Goal: Task Accomplishment & Management: Use online tool/utility

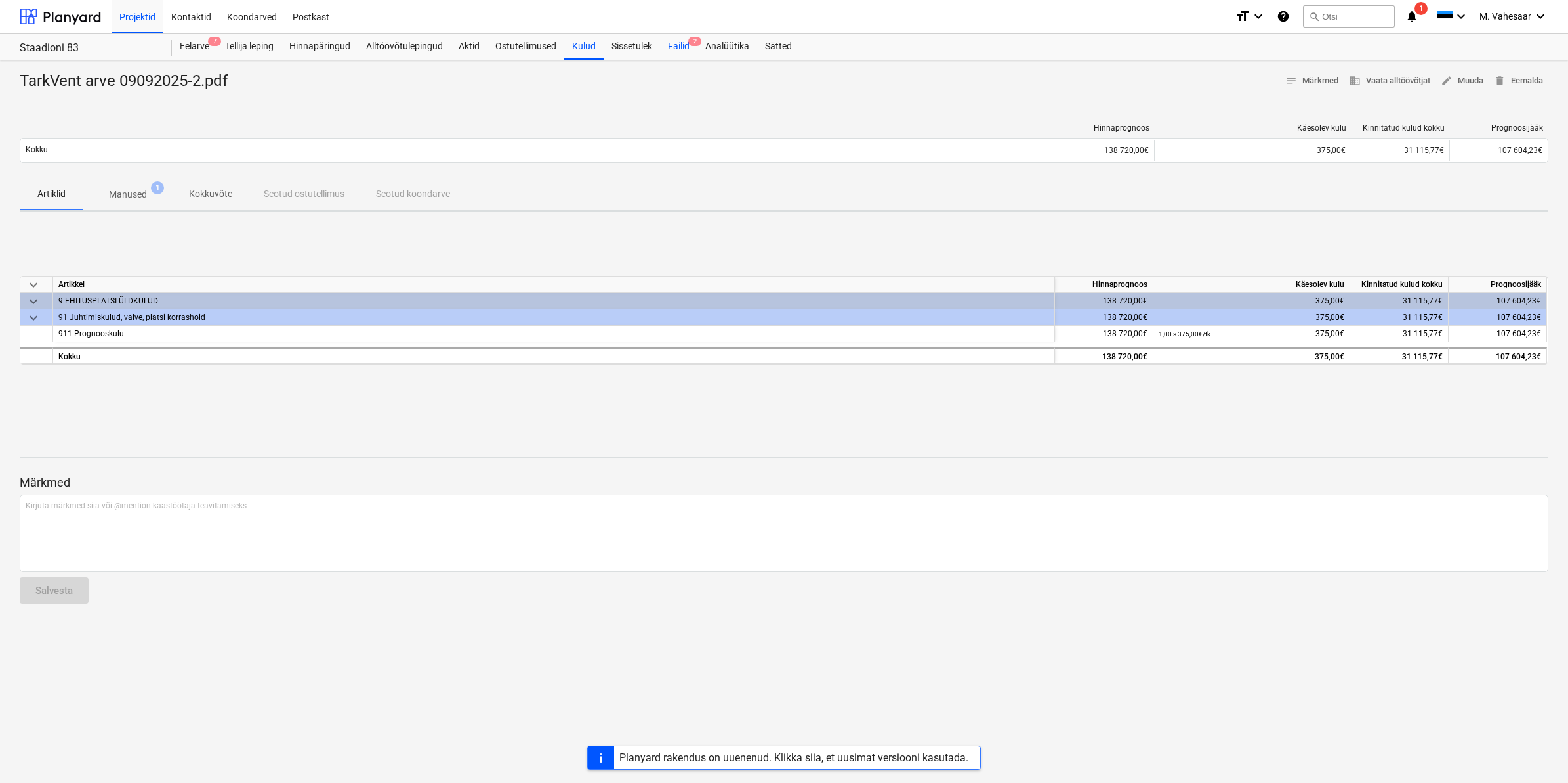
click at [668, 49] on div "Failid 2" at bounding box center [679, 47] width 38 height 26
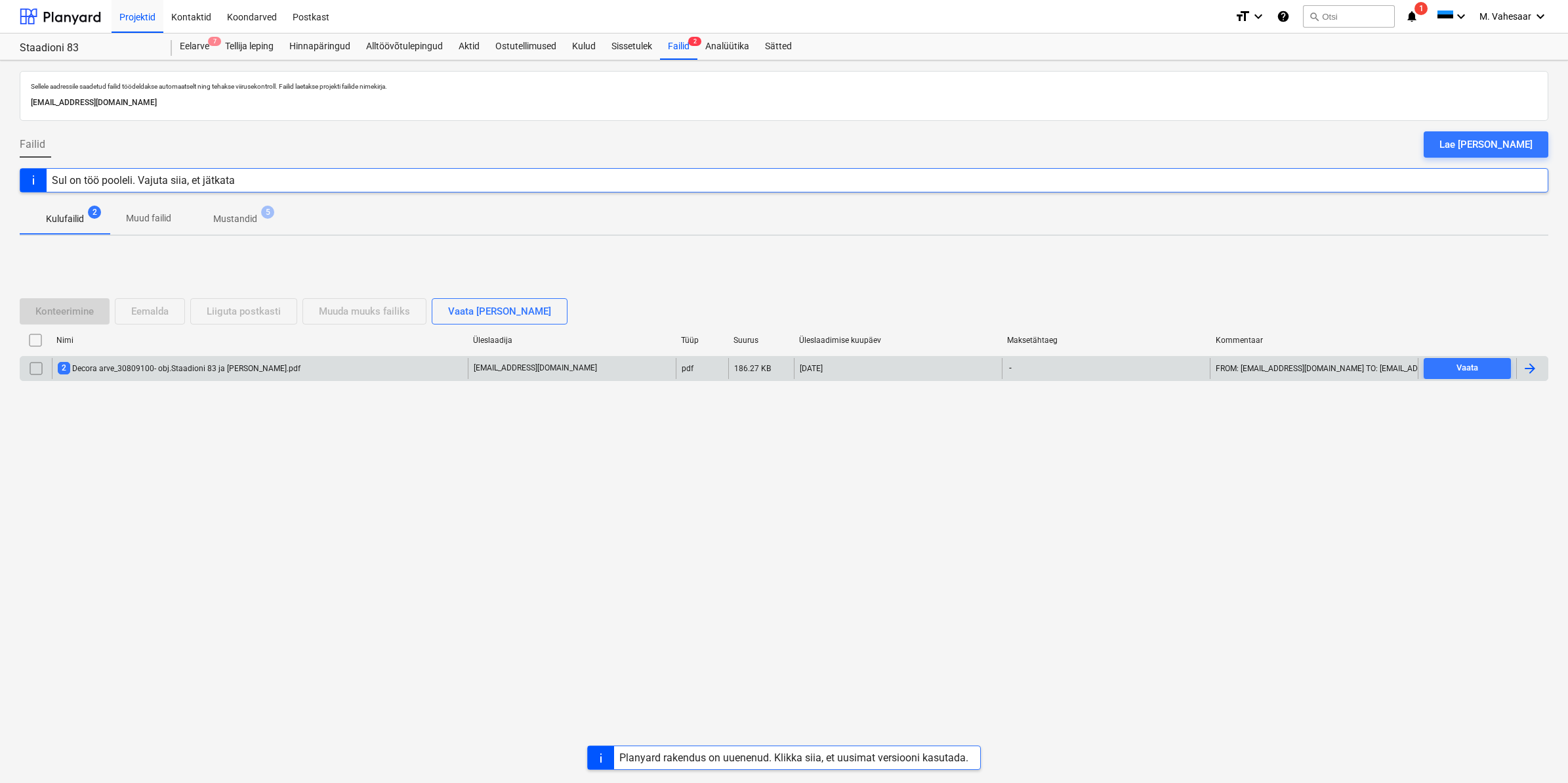
click at [226, 372] on div "2 Decora arve_30809100- obj.Staadioni 83 ja [PERSON_NAME].pdf" at bounding box center [179, 367] width 243 height 12
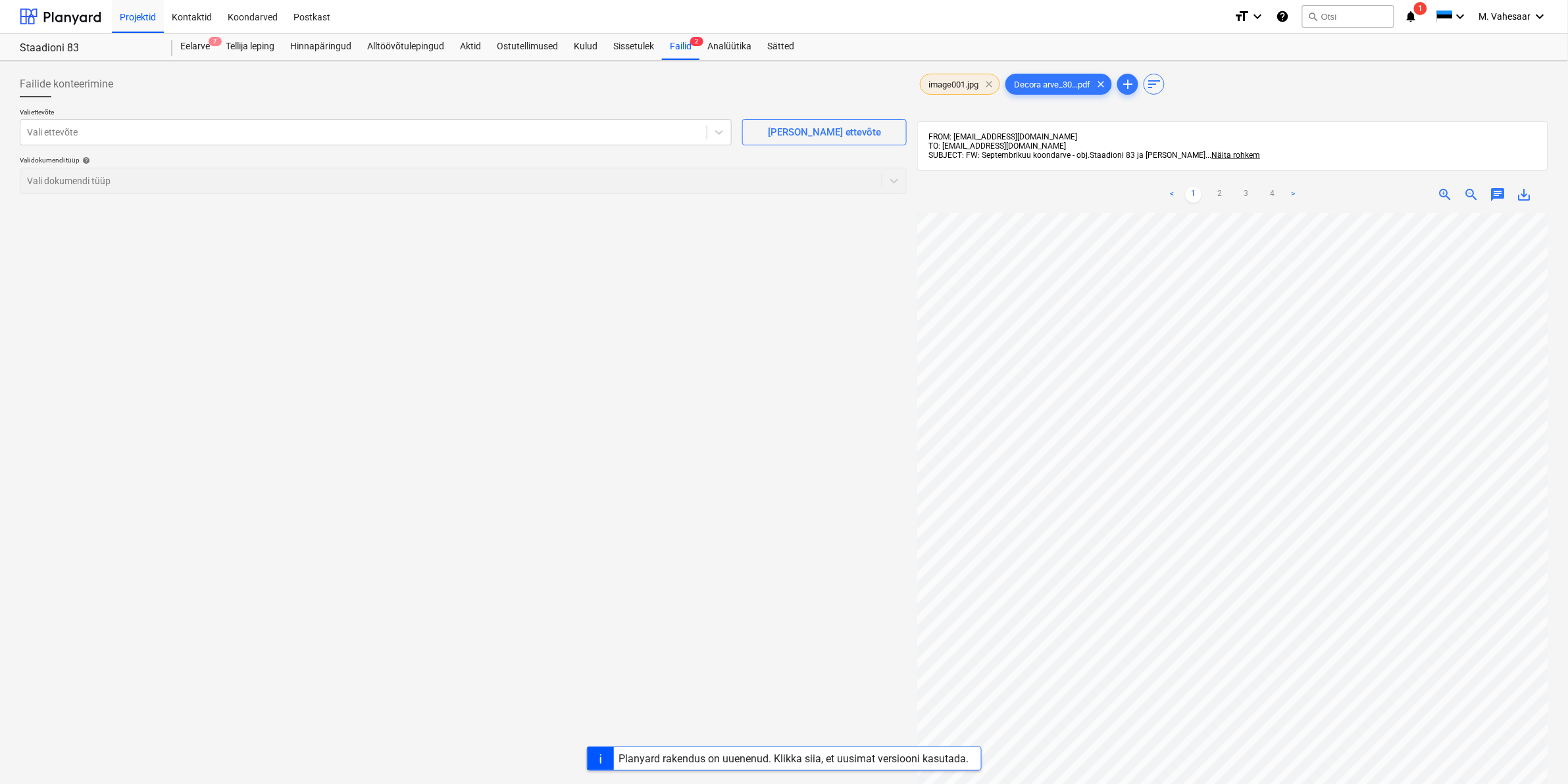
click at [986, 82] on span "clear" at bounding box center [988, 84] width 16 height 16
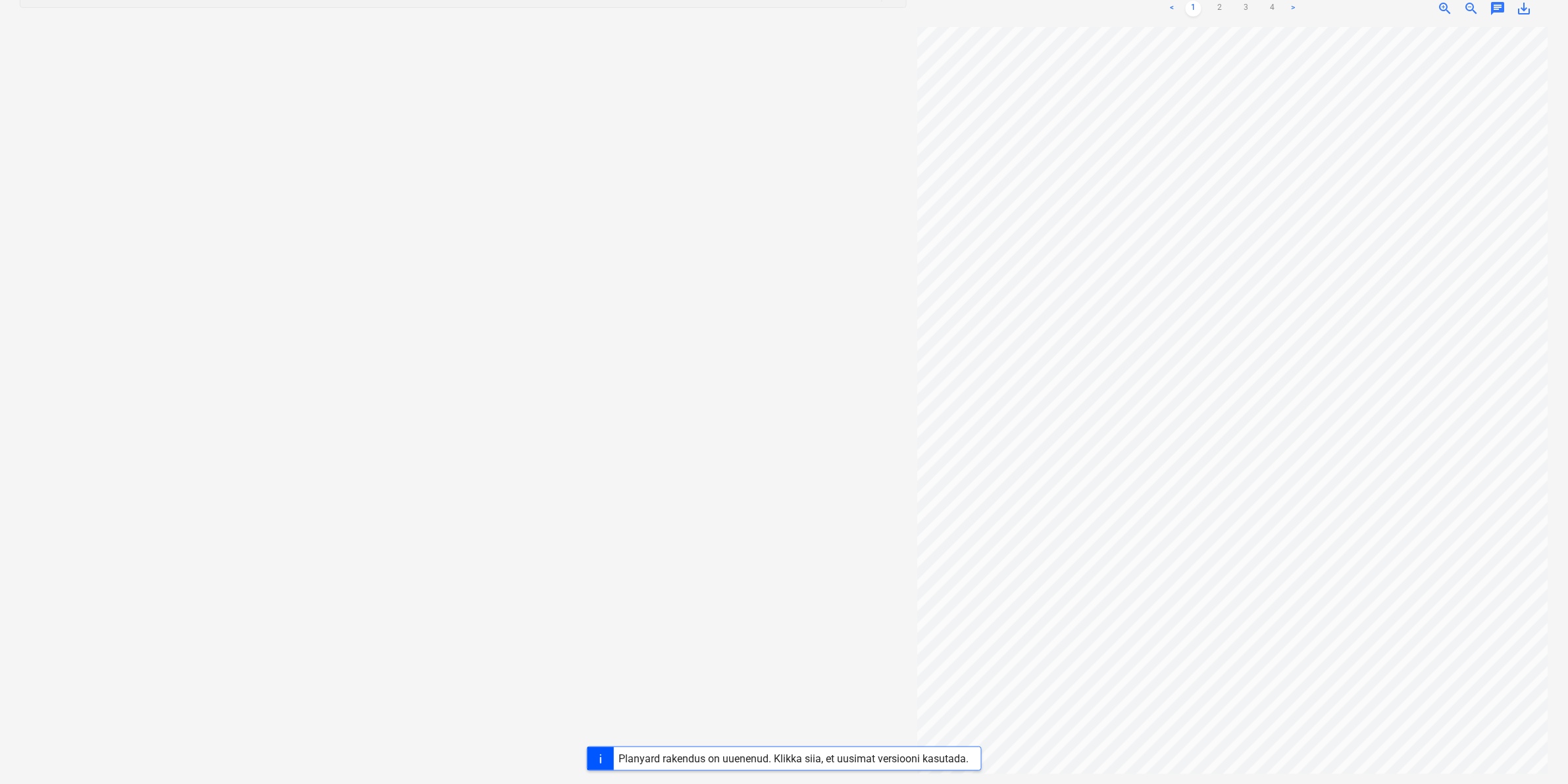
scroll to position [0, 159]
click at [1272, 6] on div "Projekti ületoomine ebaõnnestus" at bounding box center [1313, 13] width 152 height 16
click at [1270, 7] on div "Projekti ületoomine ebaõnnestus" at bounding box center [1313, 13] width 152 height 16
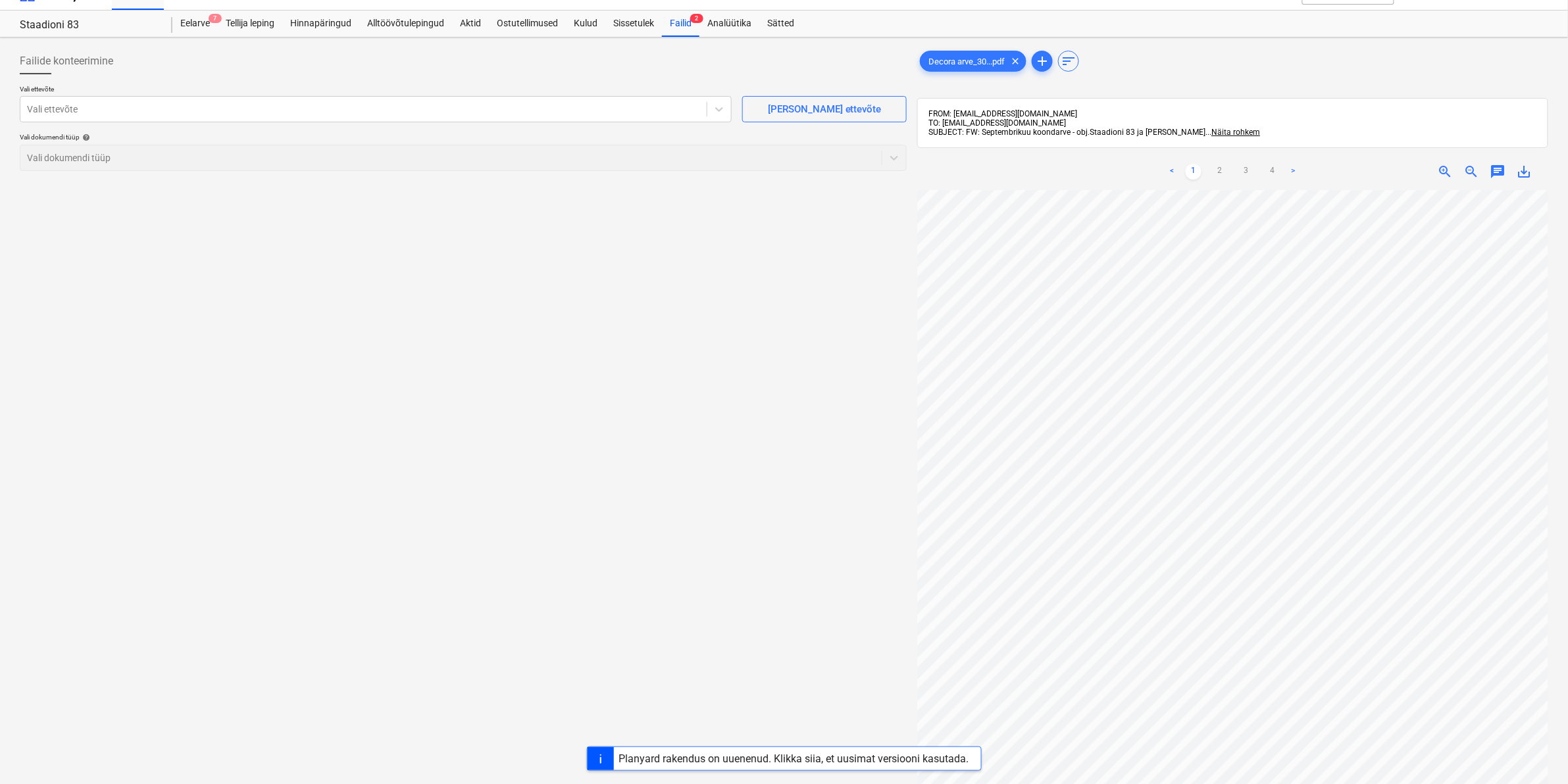
scroll to position [22, 0]
click at [1277, 172] on link "4" at bounding box center [1272, 173] width 16 height 16
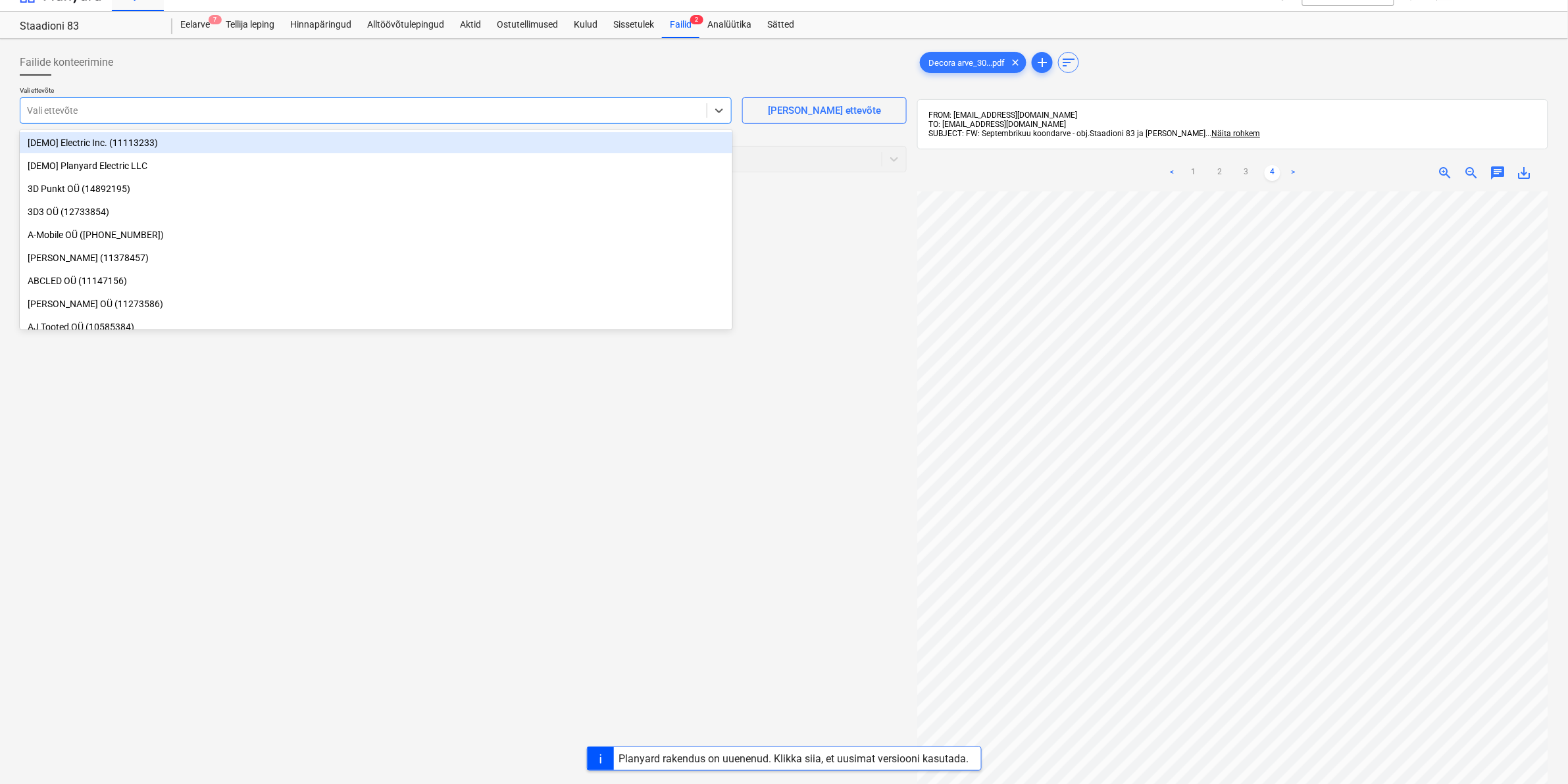
click at [254, 107] on div at bounding box center [363, 110] width 673 height 13
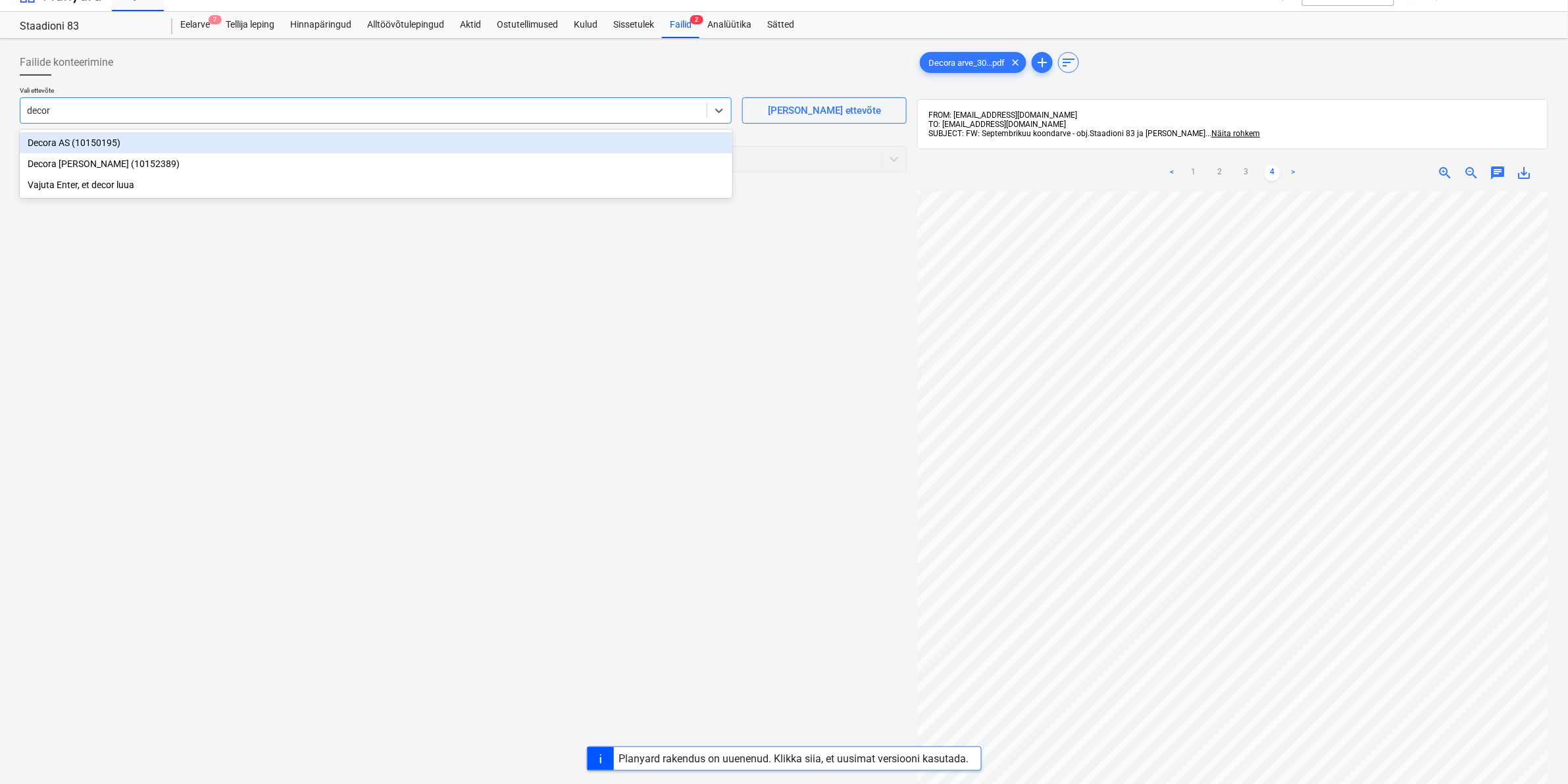
type input "decora"
click at [79, 142] on div "Decora AS (10150195)" at bounding box center [376, 142] width 713 height 21
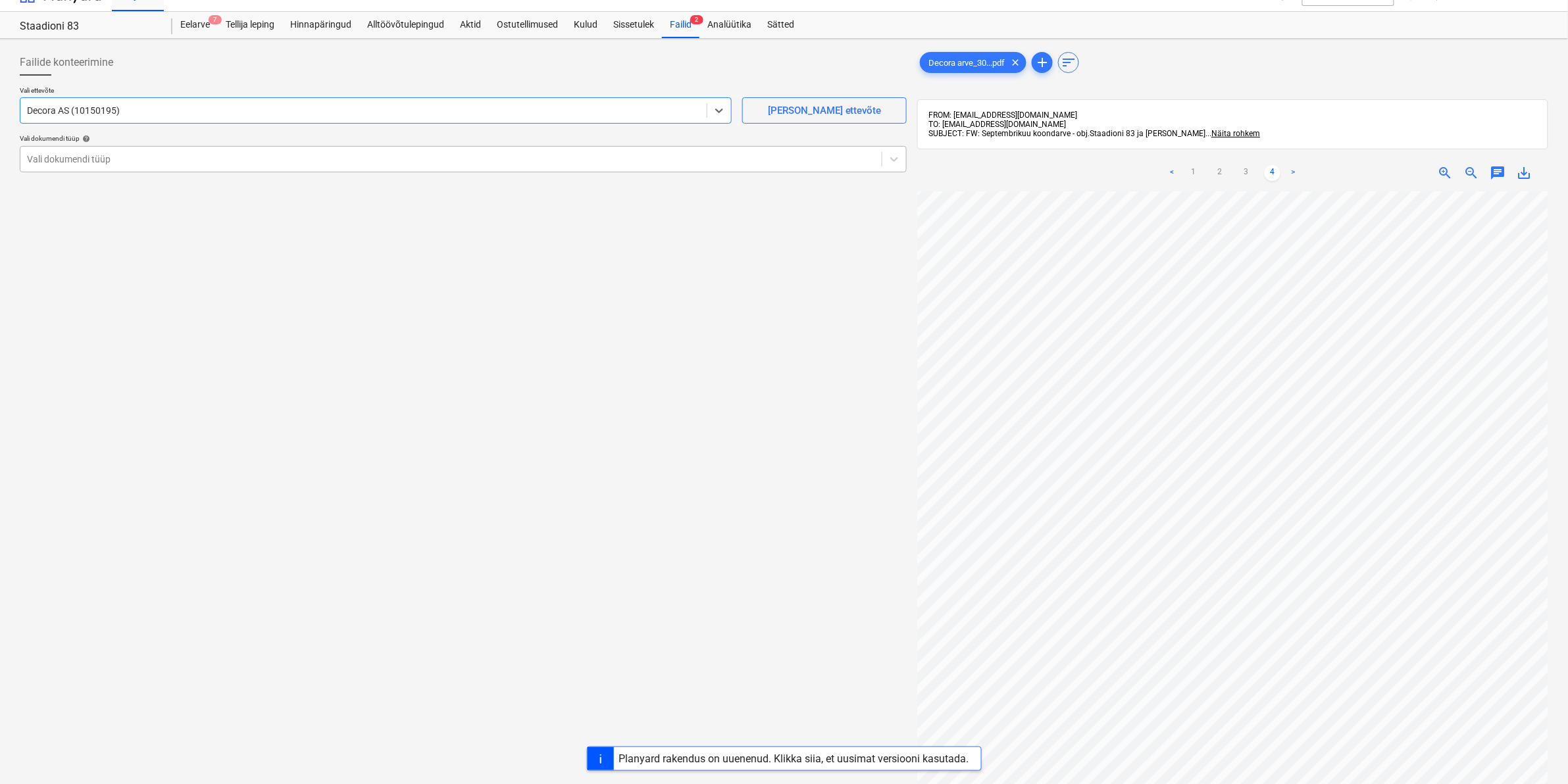
click at [71, 156] on div at bounding box center [451, 159] width 848 height 13
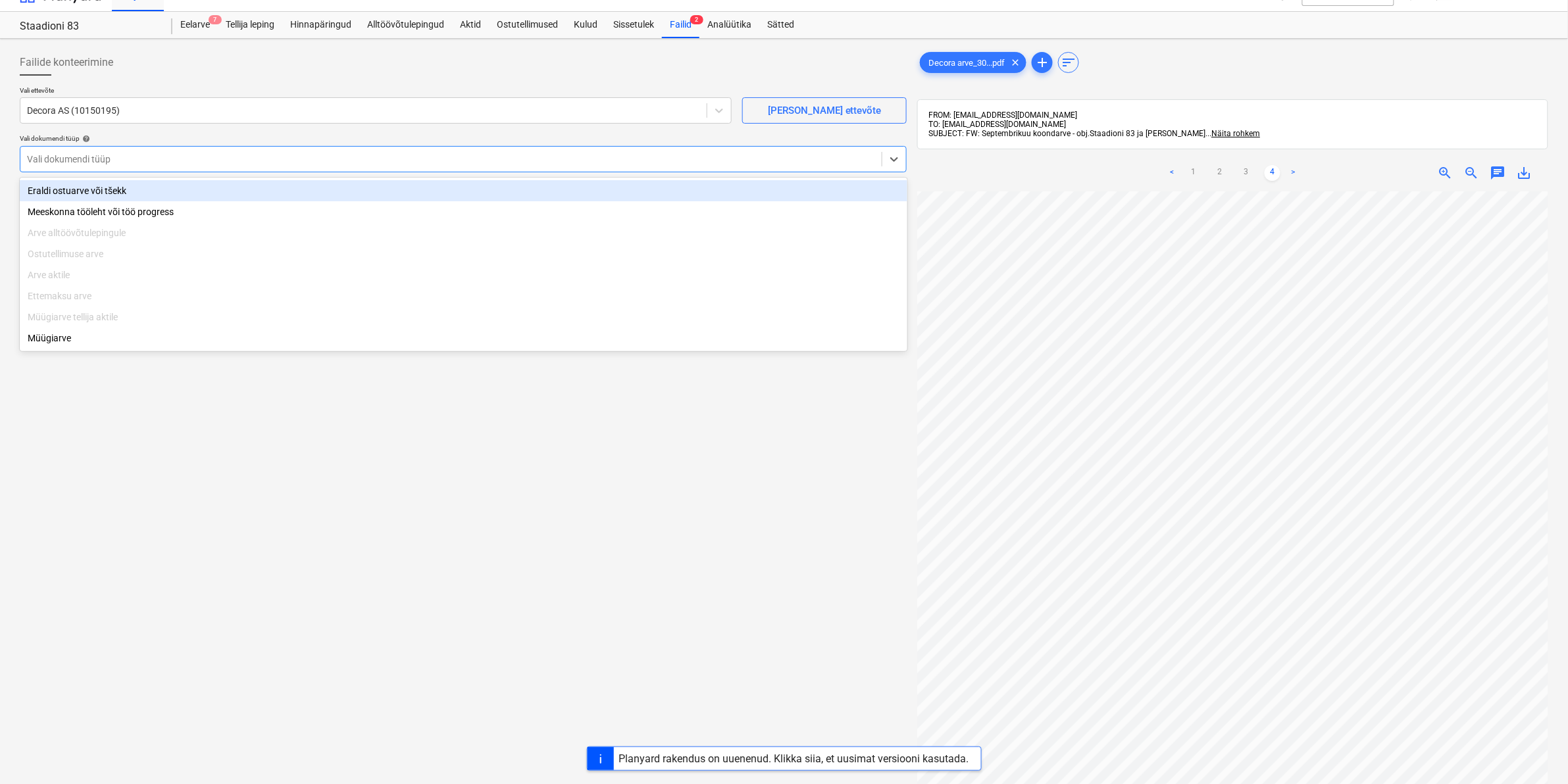
click at [67, 186] on div "Eraldi ostuarve või tšekk" at bounding box center [464, 191] width 887 height 21
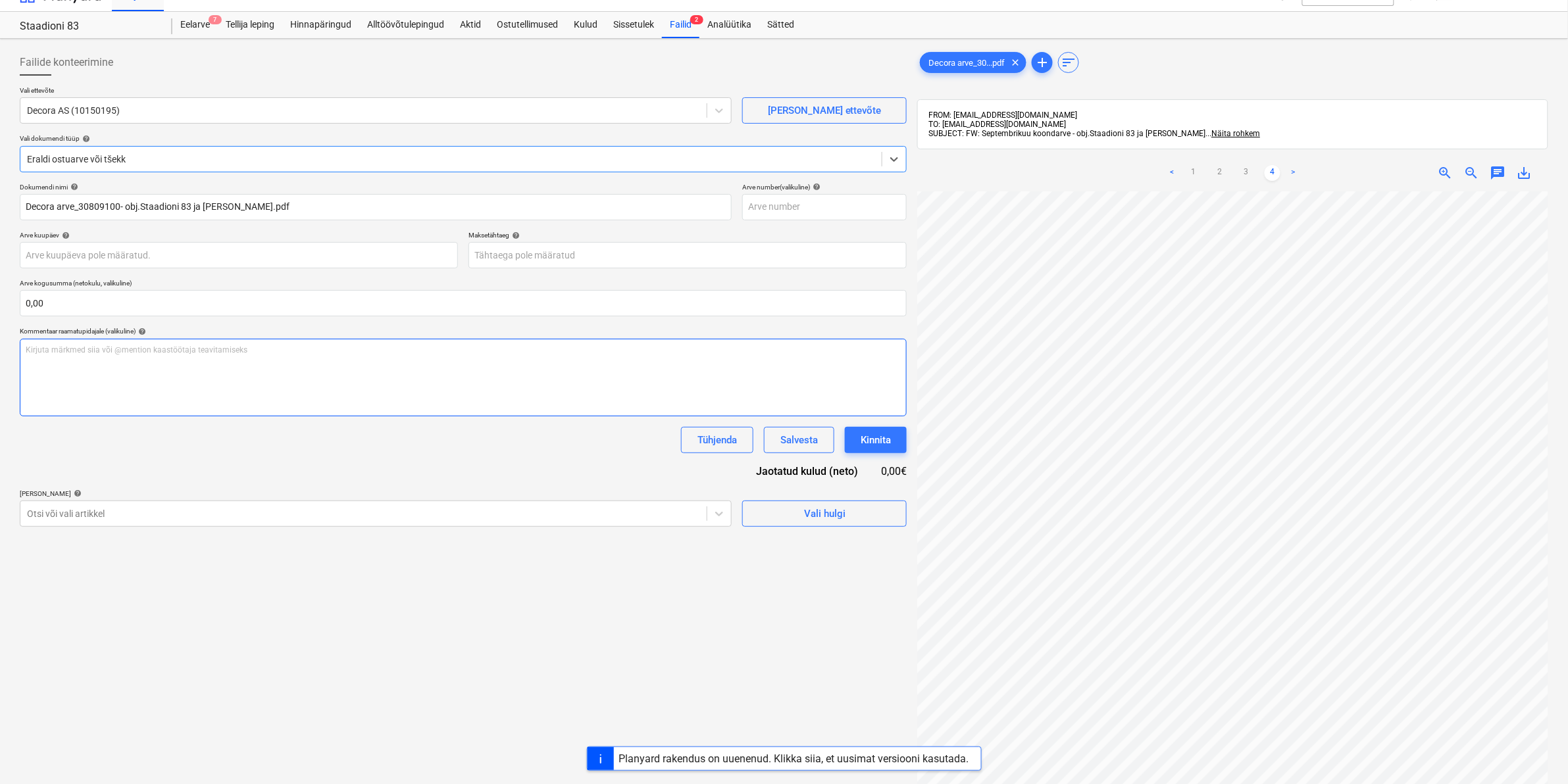
click at [123, 359] on div "Kirjuta märkmed siia või @mention kaastöötaja teavitamiseks ﻿" at bounding box center [463, 377] width 886 height 77
click at [86, 523] on div "Otsi või vali artikkel" at bounding box center [363, 513] width 686 height 19
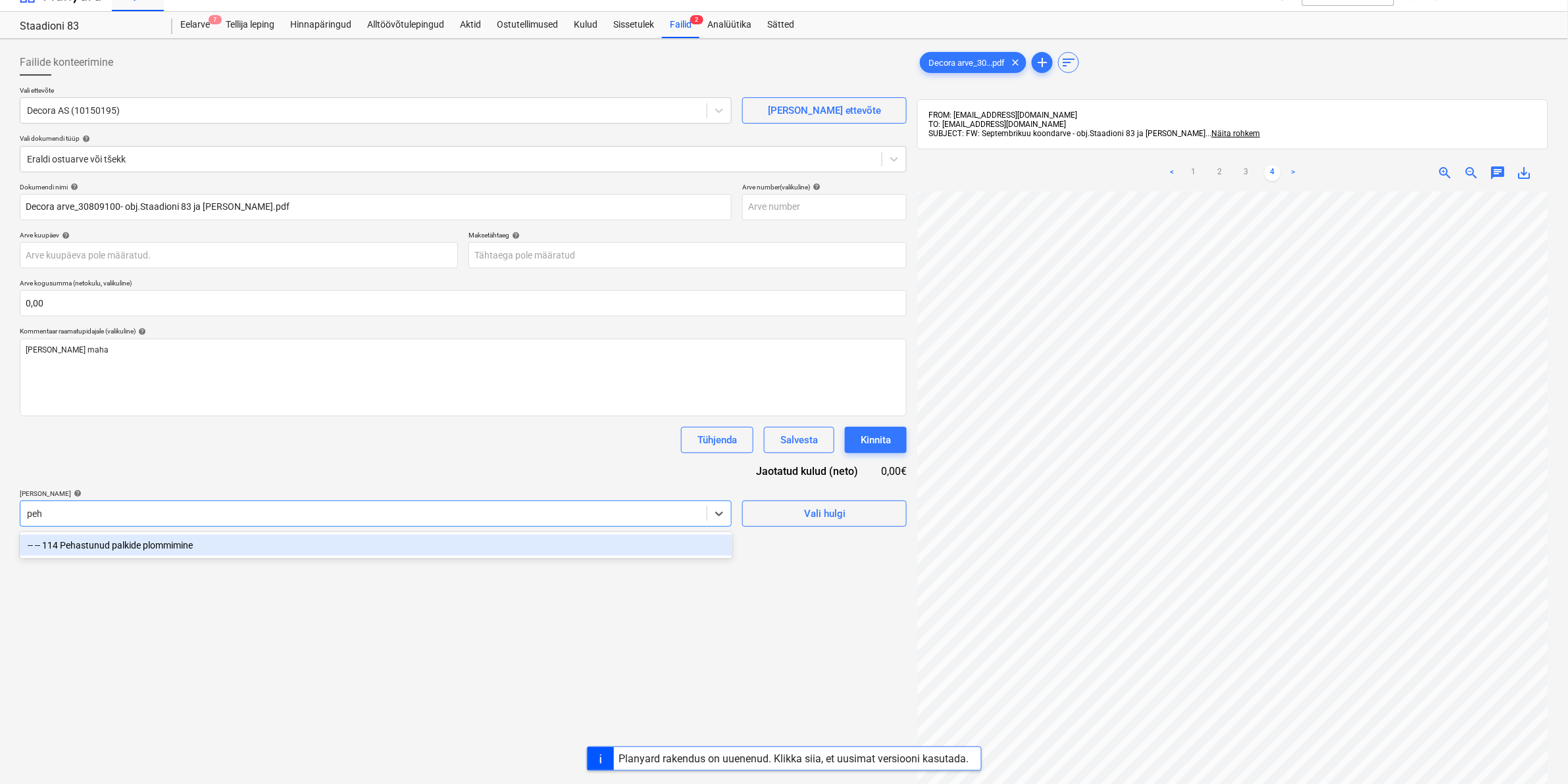
type input "peha"
click at [87, 540] on div "-- -- 114 Pehastunud palkide plommimine" at bounding box center [376, 545] width 713 height 21
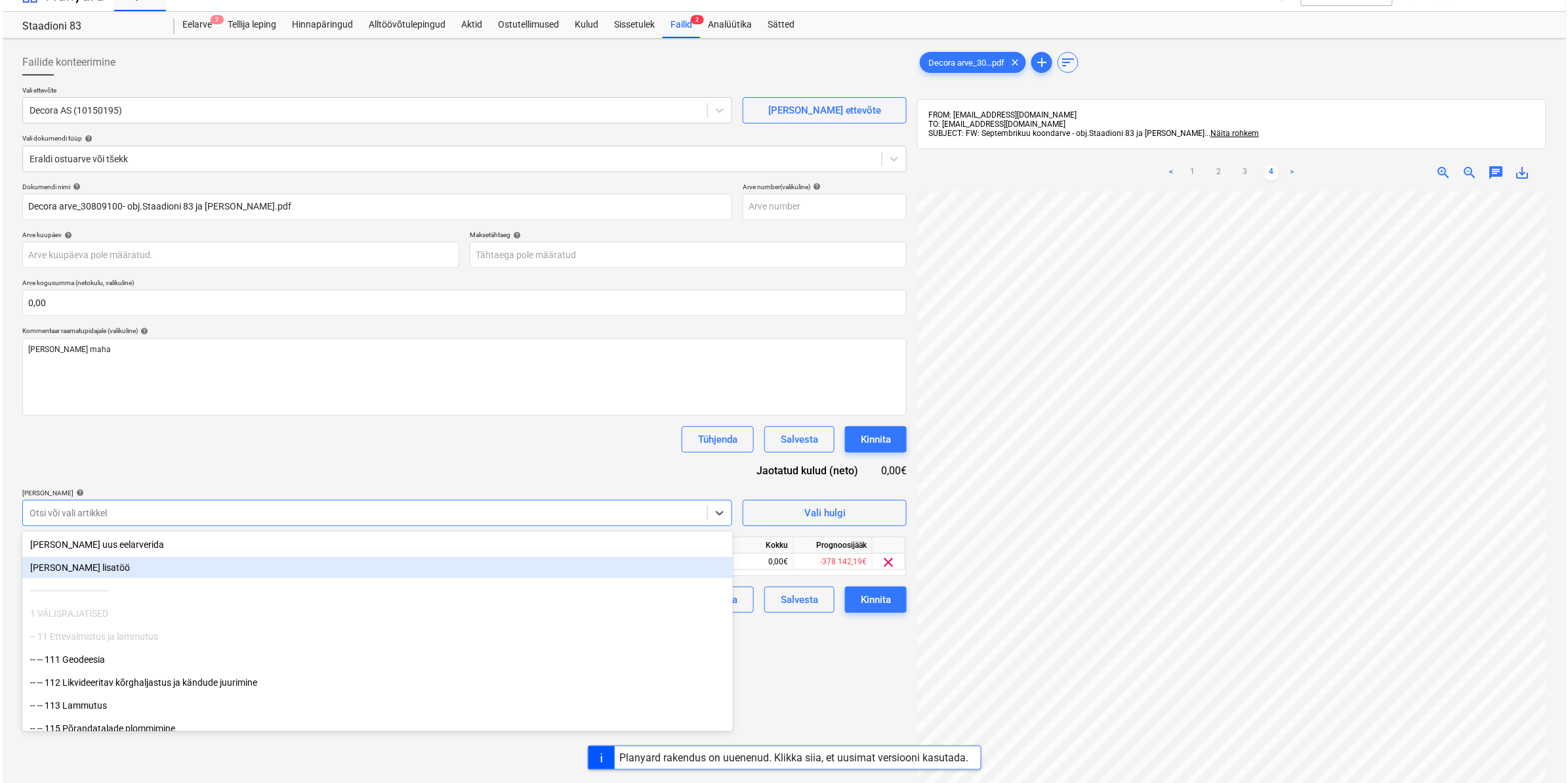
scroll to position [368, 158]
click at [742, 562] on div "0,00€" at bounding box center [752, 561] width 79 height 16
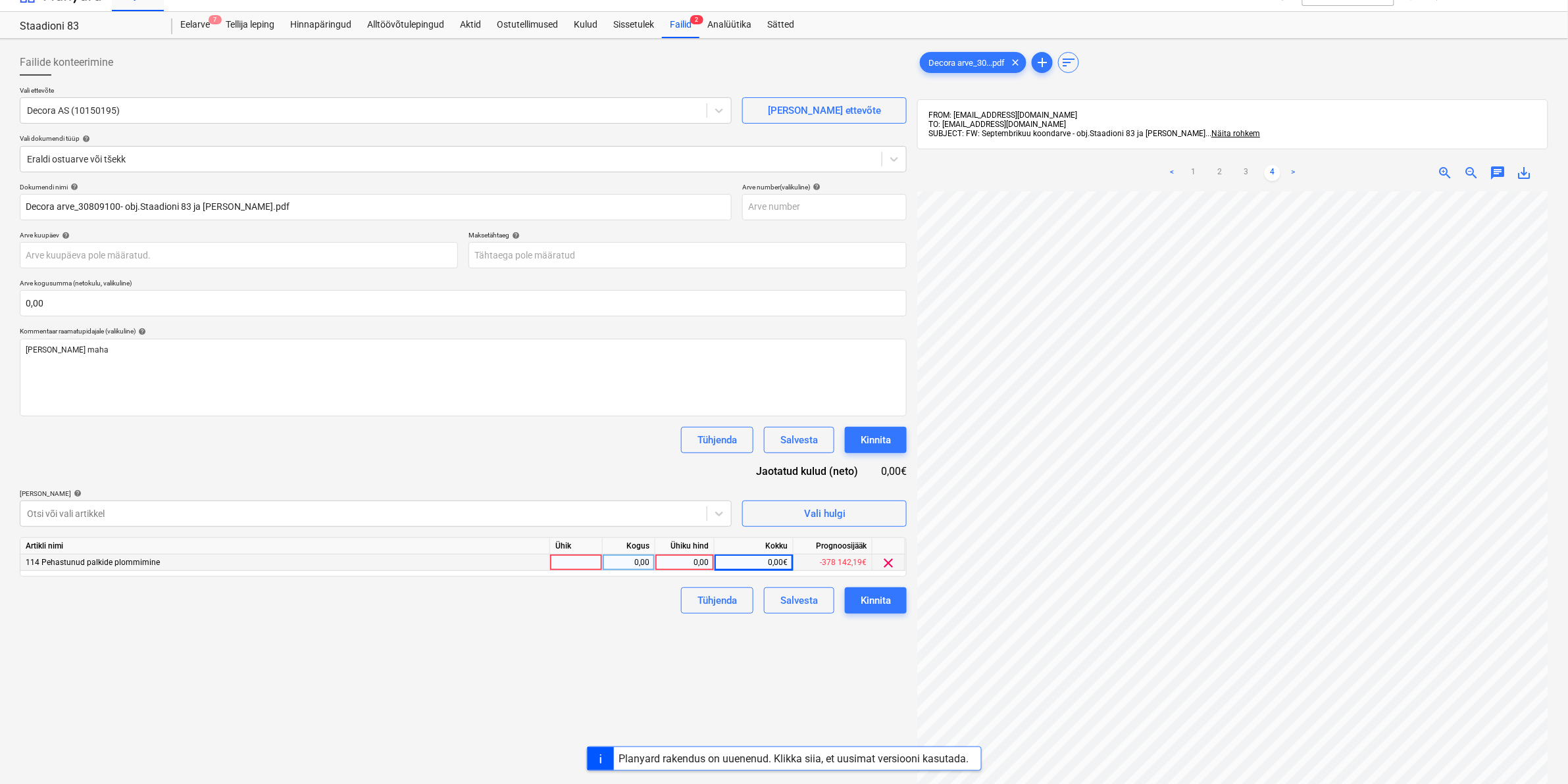
click at [668, 563] on div "0,00" at bounding box center [684, 561] width 48 height 16
type input "2268,72"
click at [599, 635] on div "Failide konteerimine Vali ettevõte Decora AS (10150195) [PERSON_NAME] uus ettev…" at bounding box center [463, 493] width 897 height 899
click at [571, 624] on div "Failide konteerimine Vali ettevõte Decora AS (10150195) [PERSON_NAME] uus ettev…" at bounding box center [463, 493] width 897 height 899
click at [858, 599] on button "Kinnita" at bounding box center [876, 600] width 62 height 26
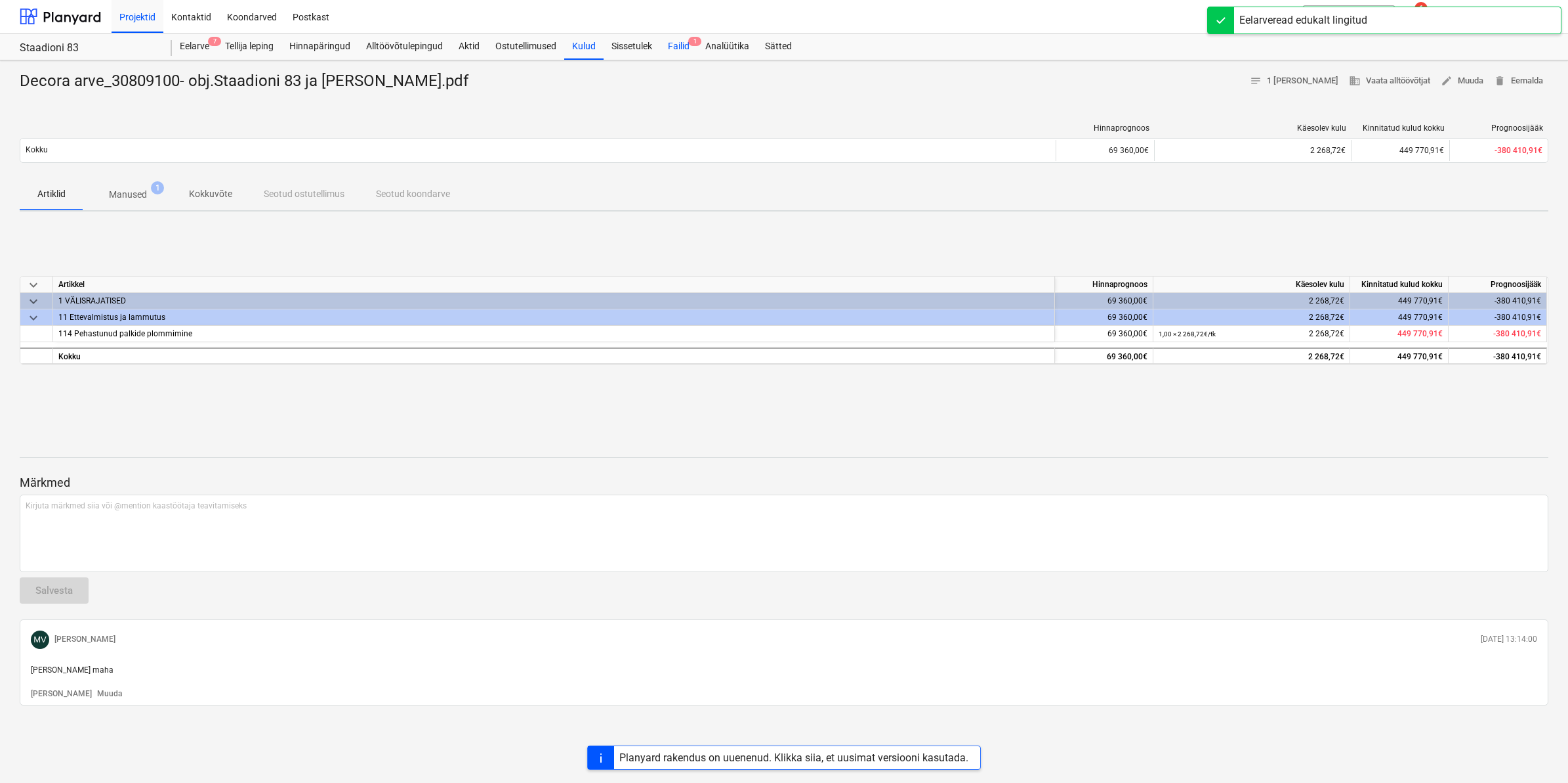
click at [676, 44] on div "Failid 1" at bounding box center [679, 47] width 38 height 26
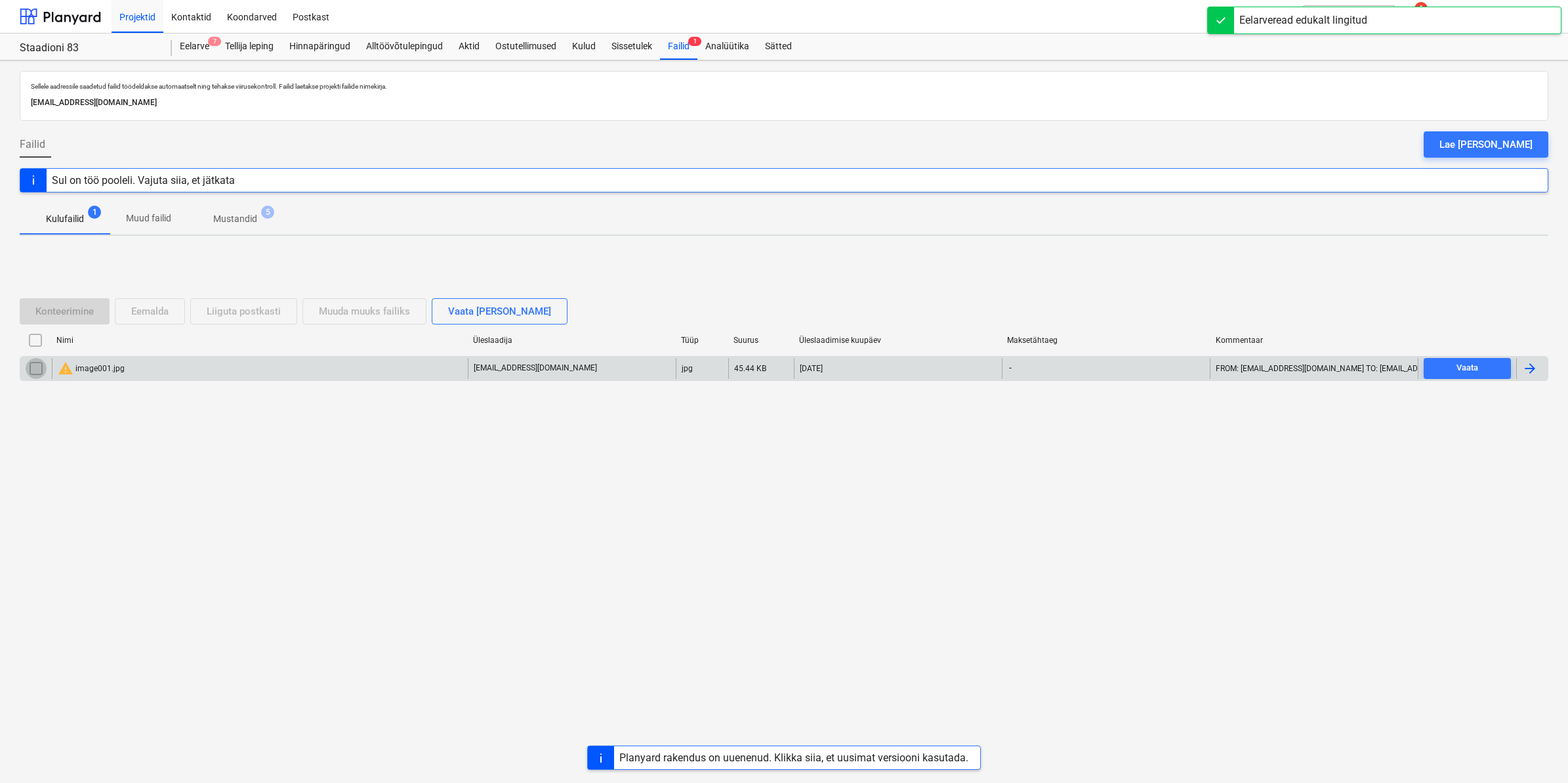
click at [40, 369] on input "checkbox" at bounding box center [36, 368] width 21 height 21
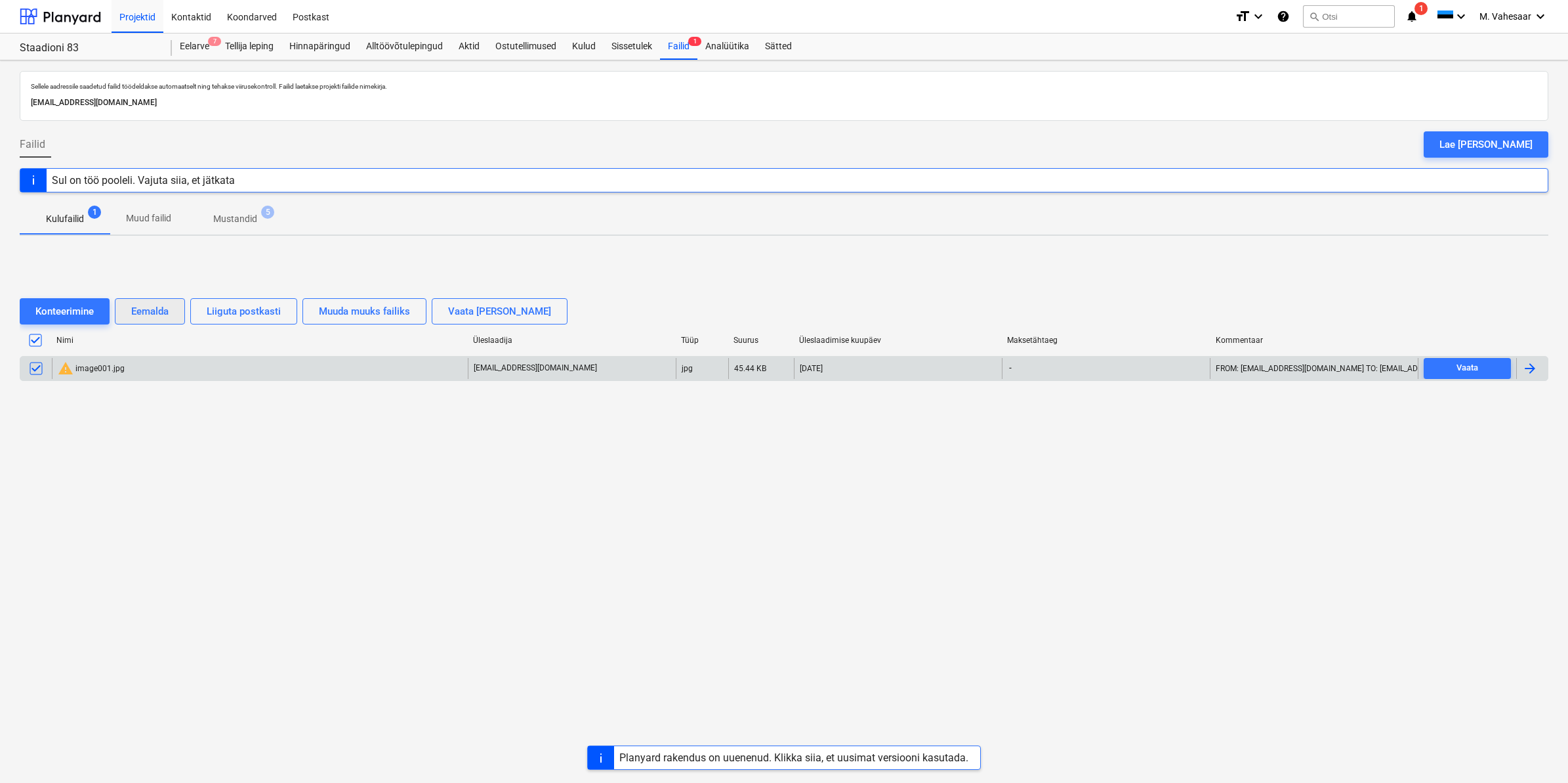
click at [151, 310] on div "Eemalda" at bounding box center [150, 311] width 38 height 17
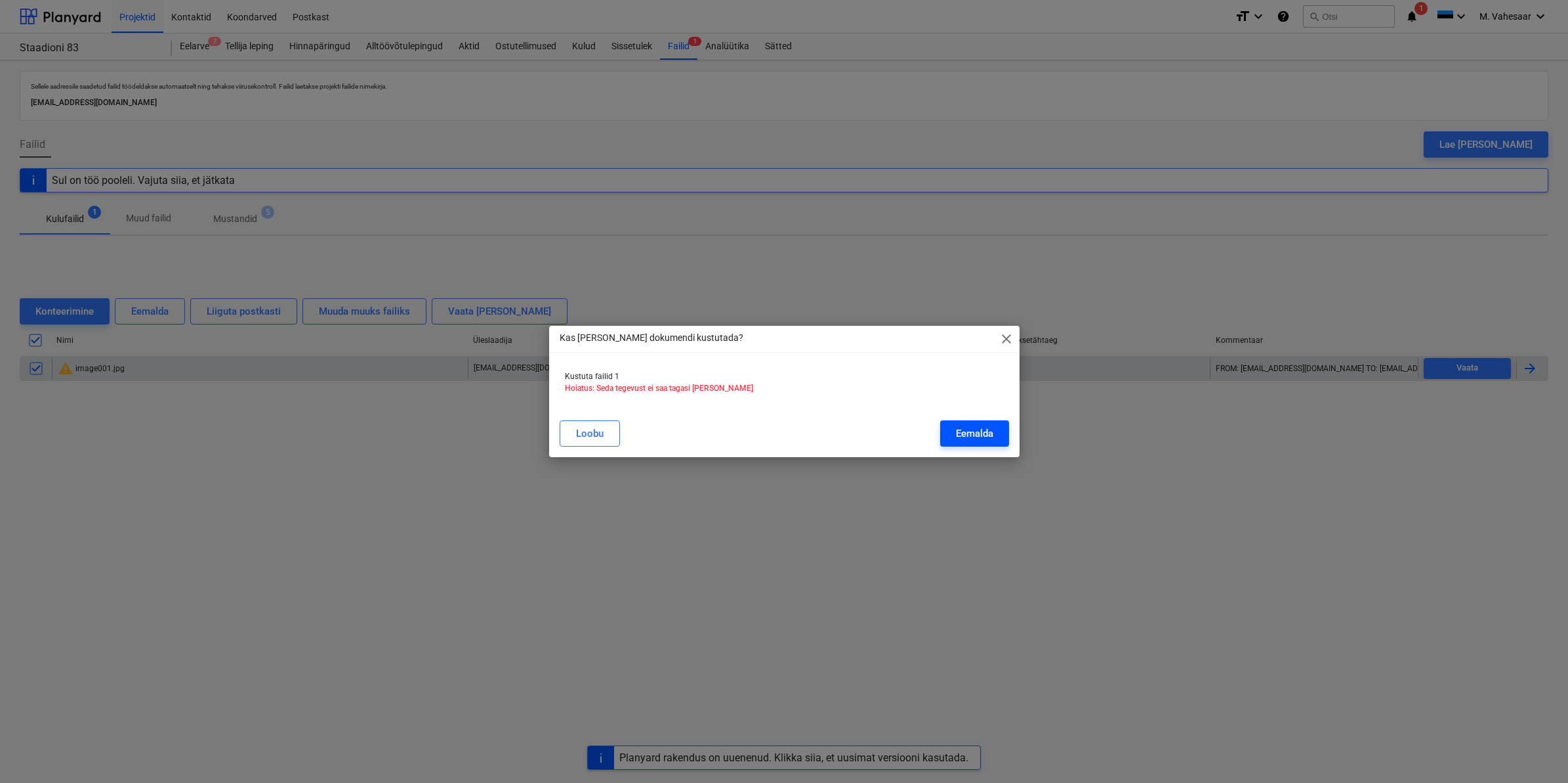
click at [949, 434] on button "Eemalda" at bounding box center [975, 433] width 69 height 26
